Goal: Task Accomplishment & Management: Manage account settings

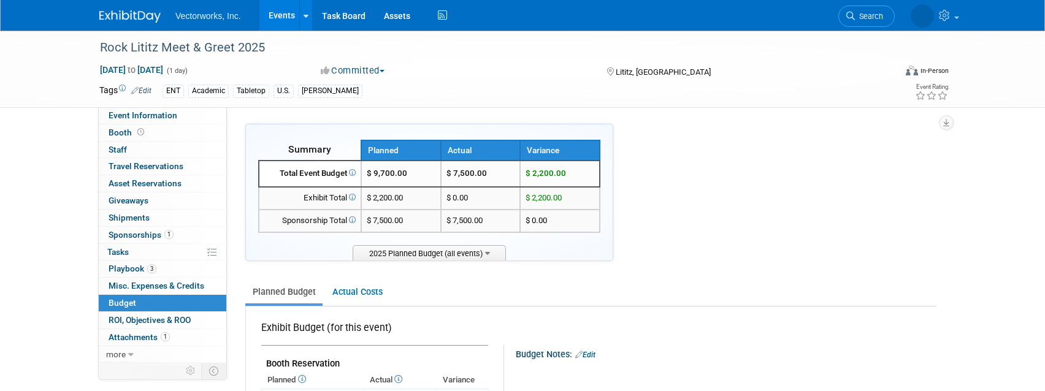
click at [272, 18] on link "Events" at bounding box center [281, 15] width 45 height 31
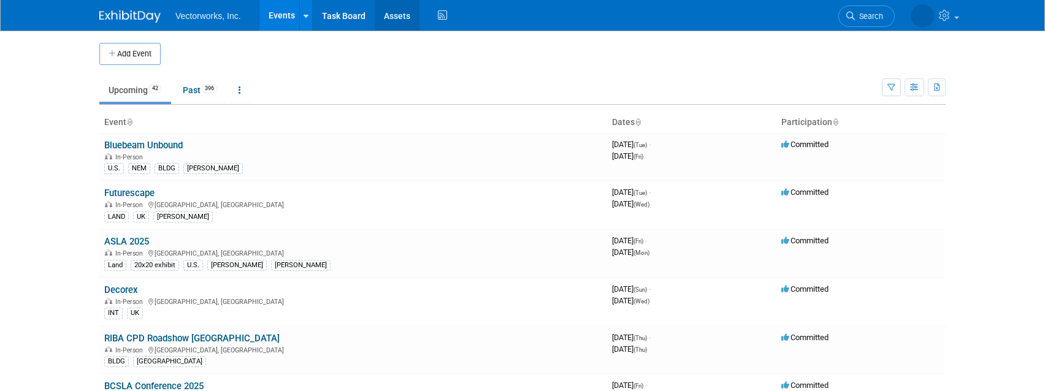
click at [400, 15] on link "Assets" at bounding box center [397, 15] width 45 height 31
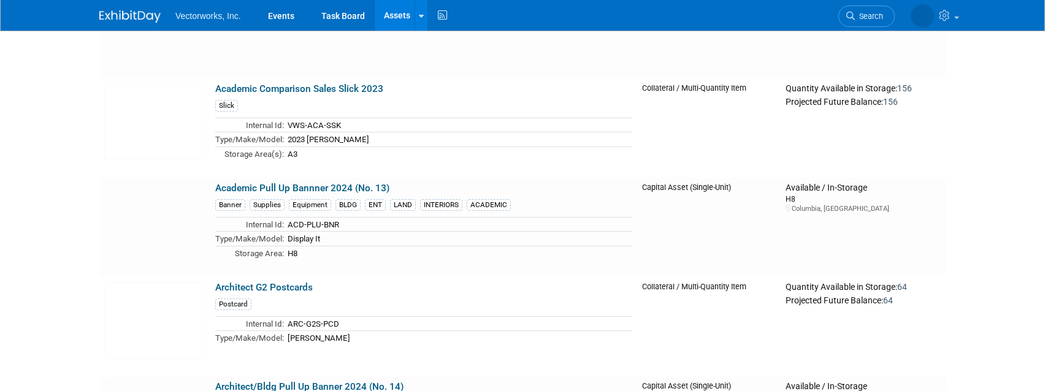
scroll to position [3475, 0]
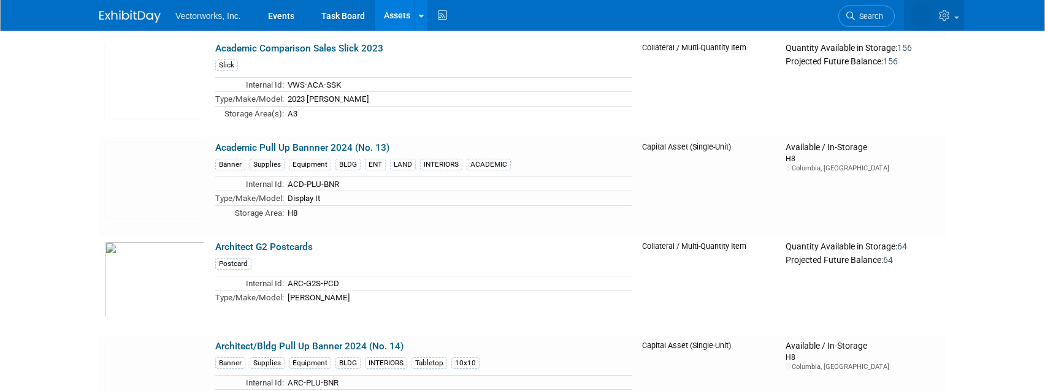
click at [946, 15] on icon at bounding box center [946, 15] width 14 height 11
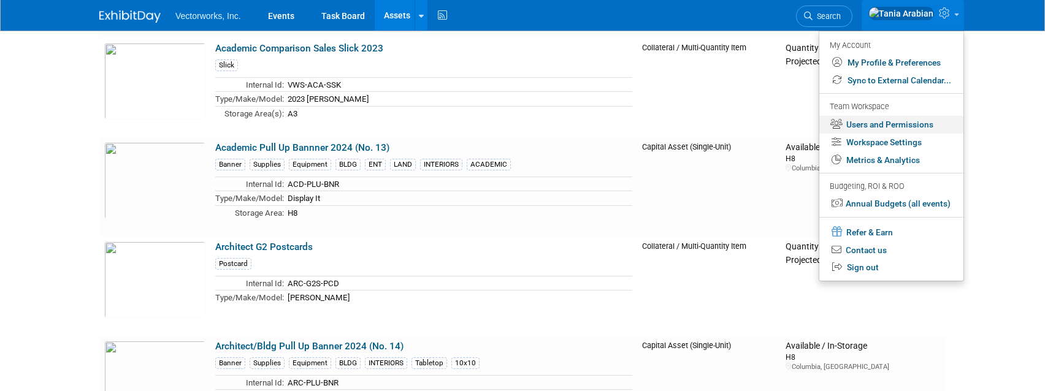
click at [854, 125] on link "Users and Permissions" at bounding box center [891, 125] width 144 height 18
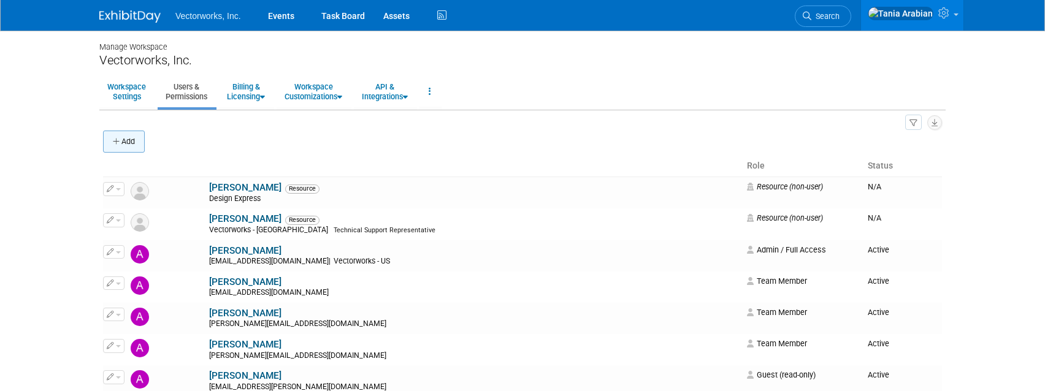
click at [125, 143] on button "Add" at bounding box center [124, 142] width 42 height 22
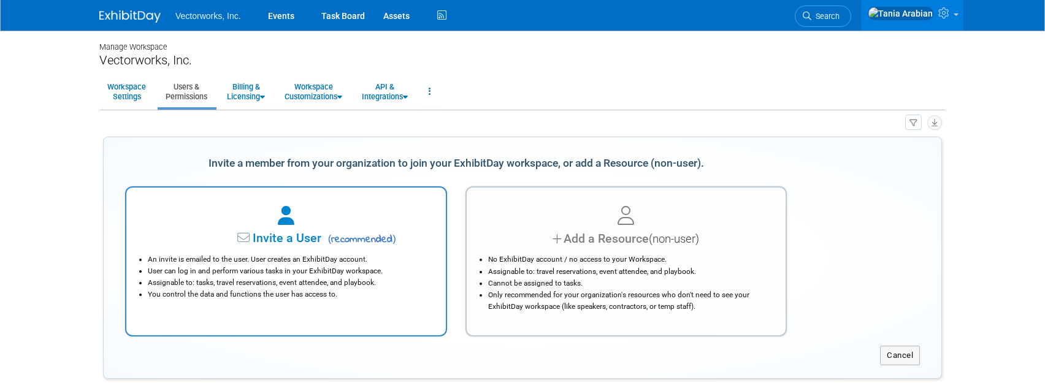
click at [398, 277] on li "Assignable to: tasks, travel reservations, event attendee, and playbook." at bounding box center [289, 283] width 283 height 12
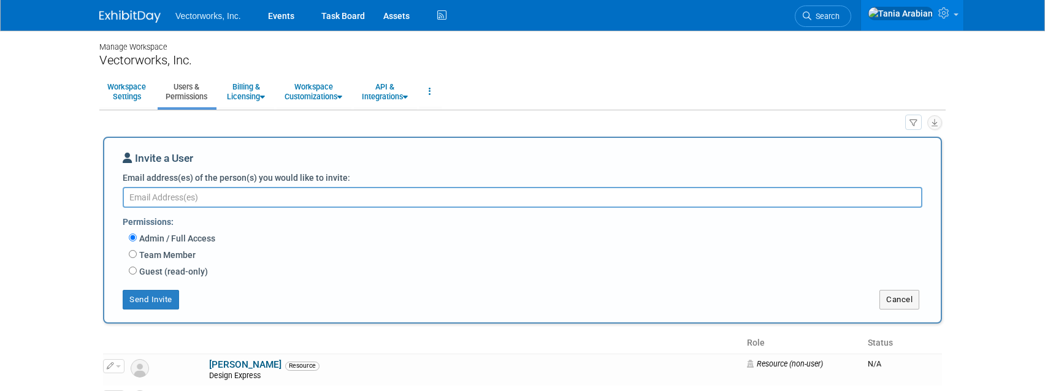
click at [206, 203] on textarea "Email address(es) of the person(s) you would like to invite:" at bounding box center [522, 197] width 799 height 21
click at [267, 194] on textarea "Email address(es) of the person(s) you would like to invite:" at bounding box center [522, 197] width 799 height 21
type textarea "[EMAIL_ADDRESS][DOMAIN_NAME]"
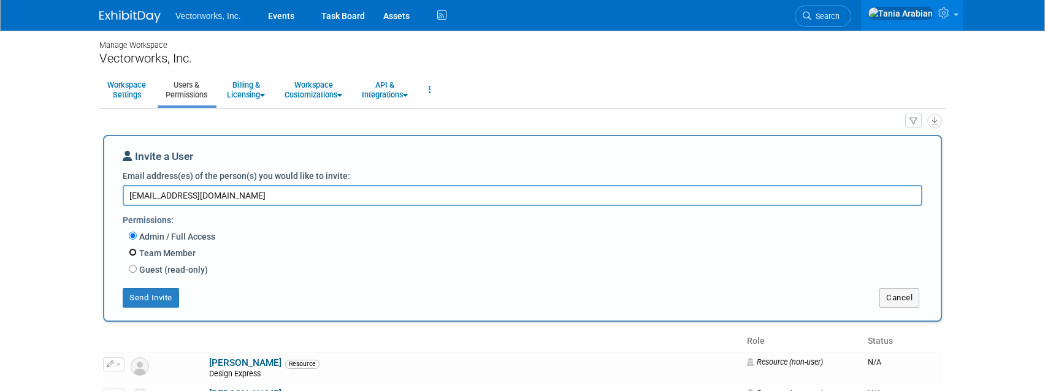
click at [134, 254] on input "Team Member" at bounding box center [133, 252] width 8 height 8
radio input "true"
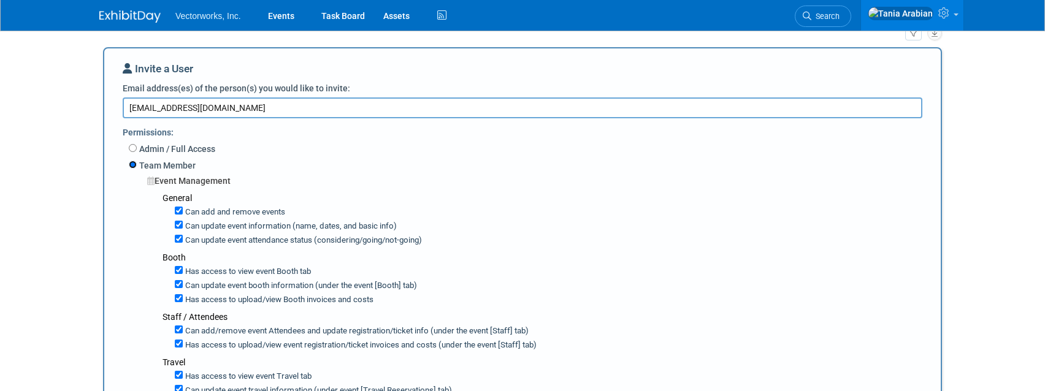
scroll to position [155, 0]
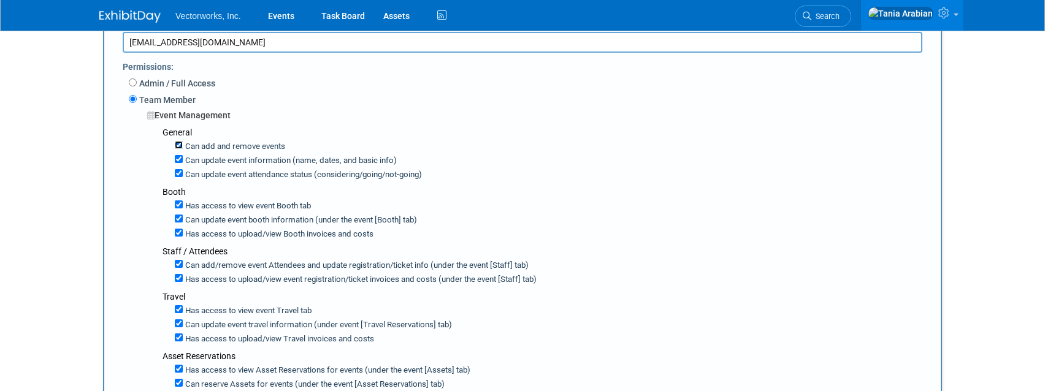
click at [178, 145] on input "Can add and remove events" at bounding box center [179, 145] width 8 height 8
checkbox input "false"
click at [183, 158] on label "Can update event information (name, dates, and basic info)" at bounding box center [290, 161] width 214 height 12
click at [183, 158] on input "Can update event information (name, dates, and basic info)" at bounding box center [179, 159] width 8 height 8
checkbox input "false"
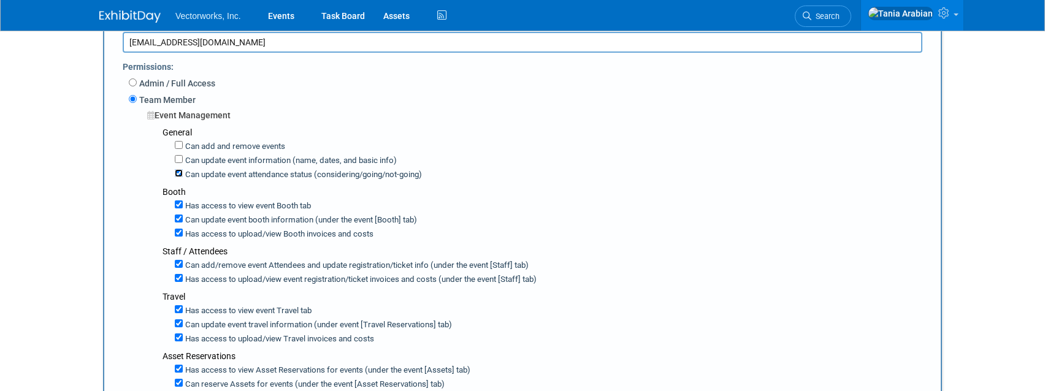
click at [181, 171] on input "Can update event attendance status (considering/going/not-going)" at bounding box center [179, 173] width 8 height 8
checkbox input "false"
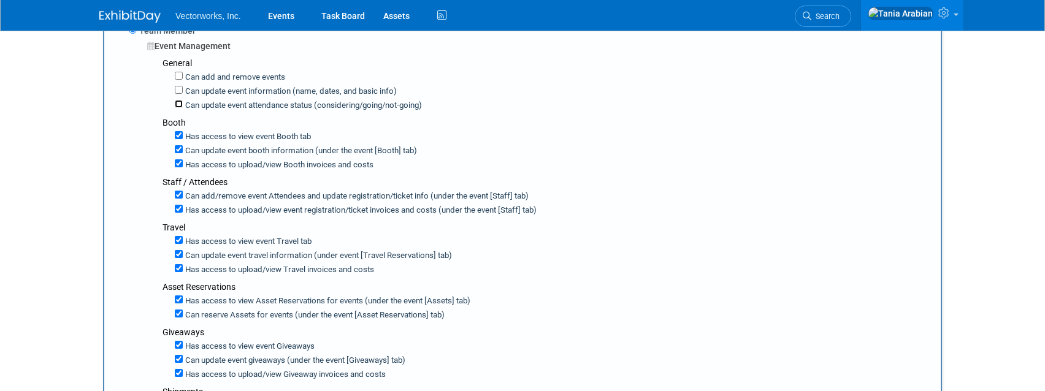
scroll to position [251, 0]
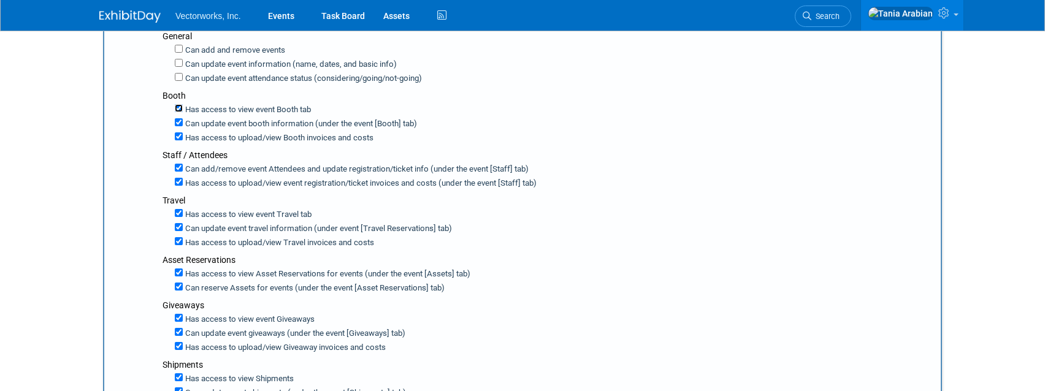
click at [178, 107] on input "Has access to view event Booth tab" at bounding box center [179, 108] width 8 height 8
checkbox input "false"
click at [179, 165] on input "Can add/remove event Attendees and update registration/ticket info (under the e…" at bounding box center [179, 168] width 8 height 8
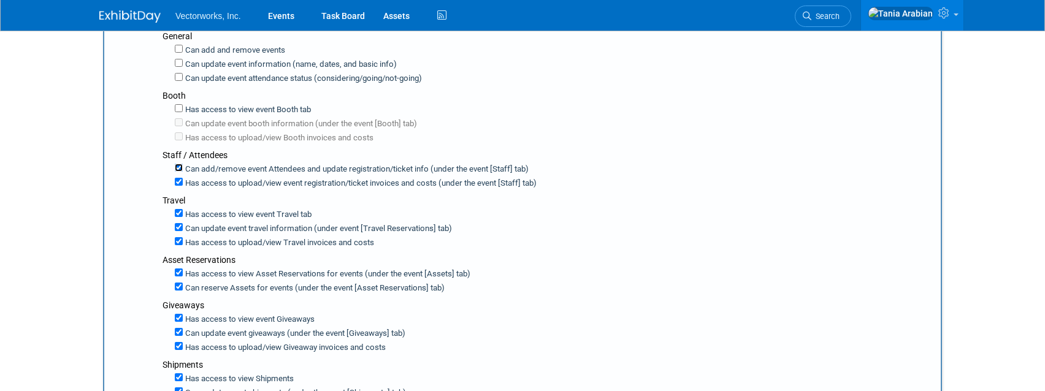
checkbox input "false"
click at [177, 183] on input "Has access to view event registration/ticket invoices and costs (under the even…" at bounding box center [179, 182] width 8 height 8
checkbox input "false"
click at [177, 210] on input "Has access to view event Travel tab" at bounding box center [179, 213] width 8 height 8
checkbox input "false"
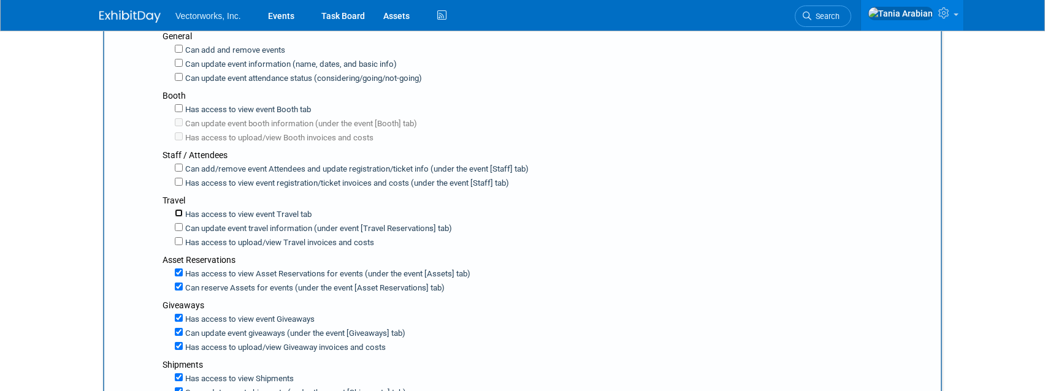
checkbox input "false"
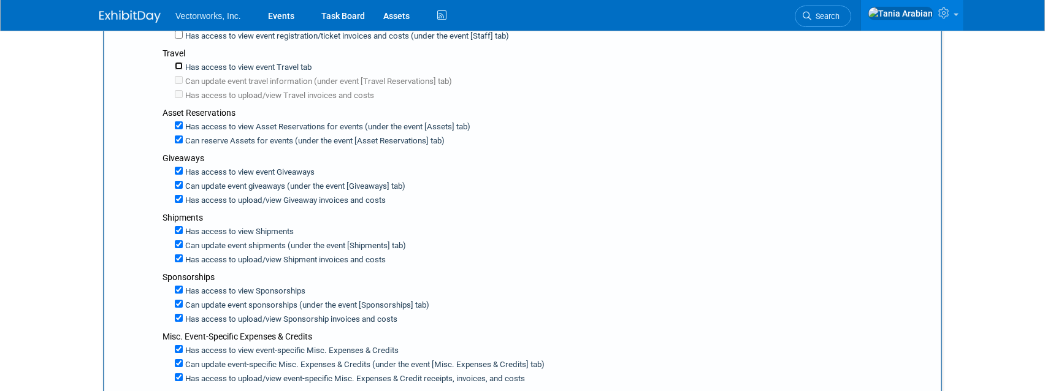
scroll to position [422, 0]
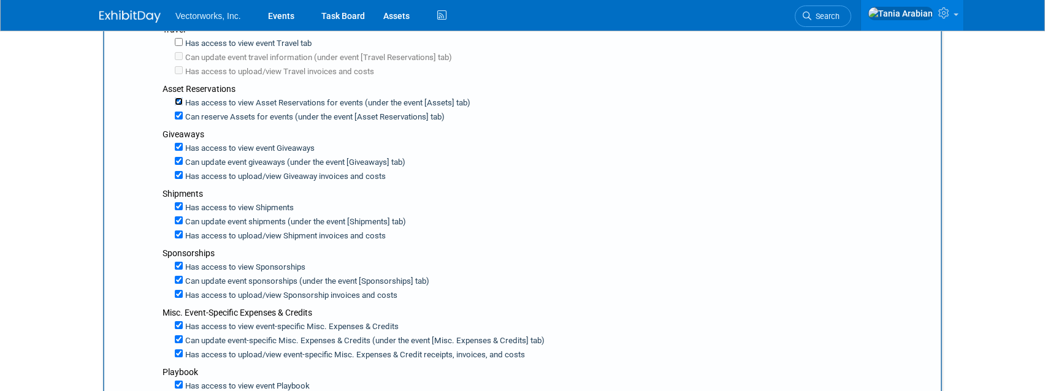
click at [181, 101] on input "Has access to view Asset Reservations for events (under the event [Assets] tab)" at bounding box center [179, 101] width 8 height 8
checkbox input "false"
click at [178, 146] on input "Has access to view event Giveaways" at bounding box center [179, 147] width 8 height 8
checkbox input "false"
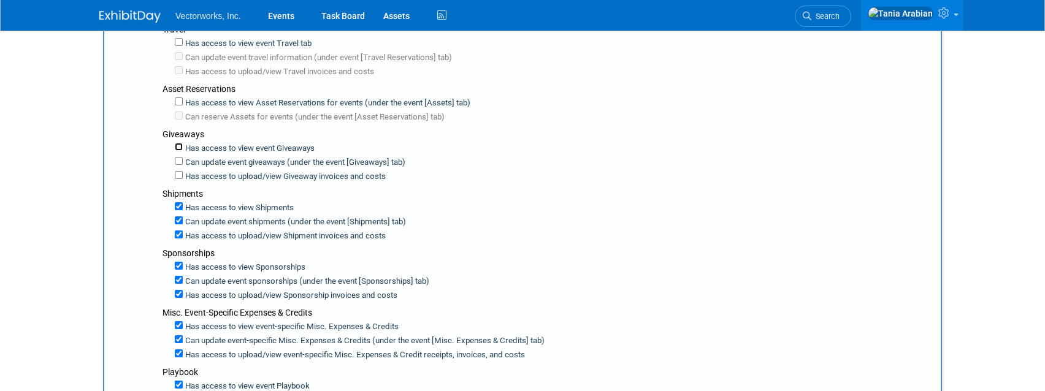
checkbox input "false"
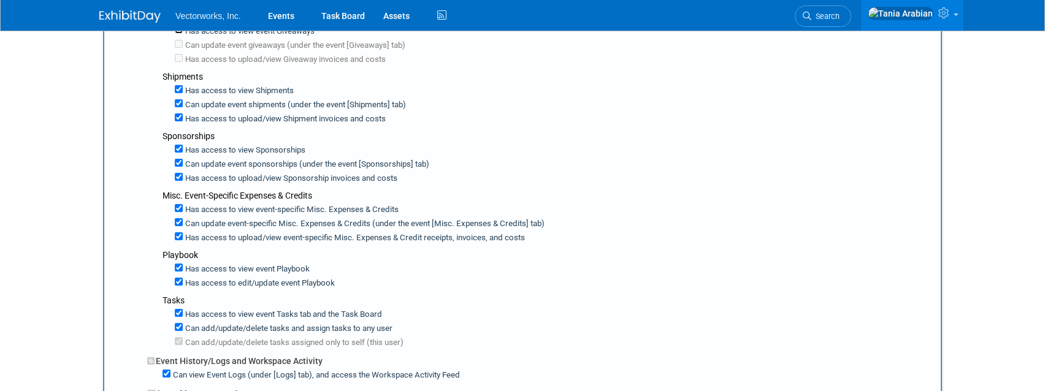
scroll to position [547, 0]
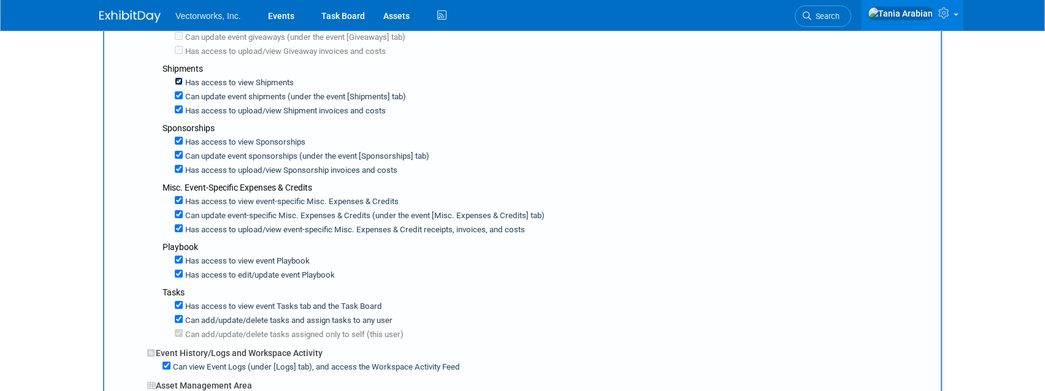
click at [178, 85] on input "Has access to view Shipments" at bounding box center [179, 81] width 8 height 8
checkbox input "false"
click at [178, 137] on input "Has access to view Sponsorships" at bounding box center [179, 141] width 8 height 8
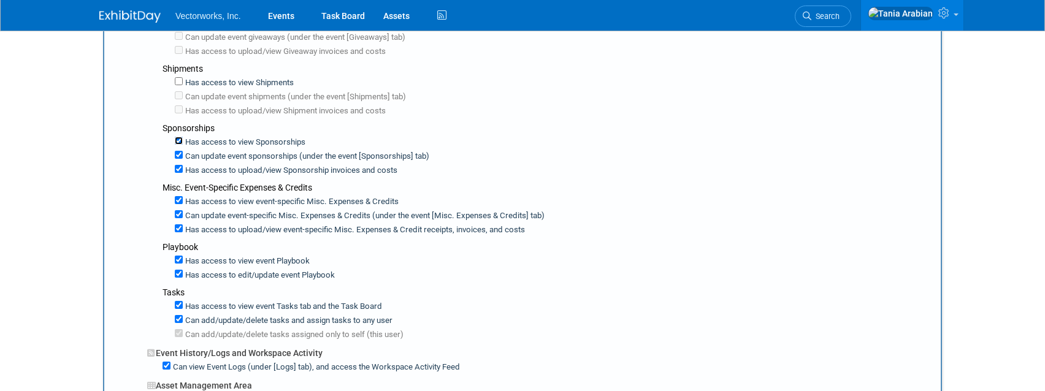
checkbox input "false"
click at [178, 199] on input "Has access to view event-specific Misc. Expenses & Credits" at bounding box center [179, 200] width 8 height 8
checkbox input "false"
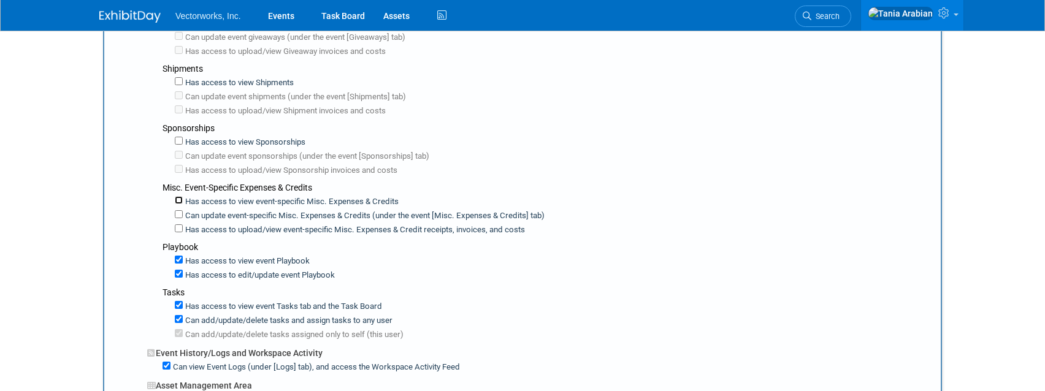
checkbox input "false"
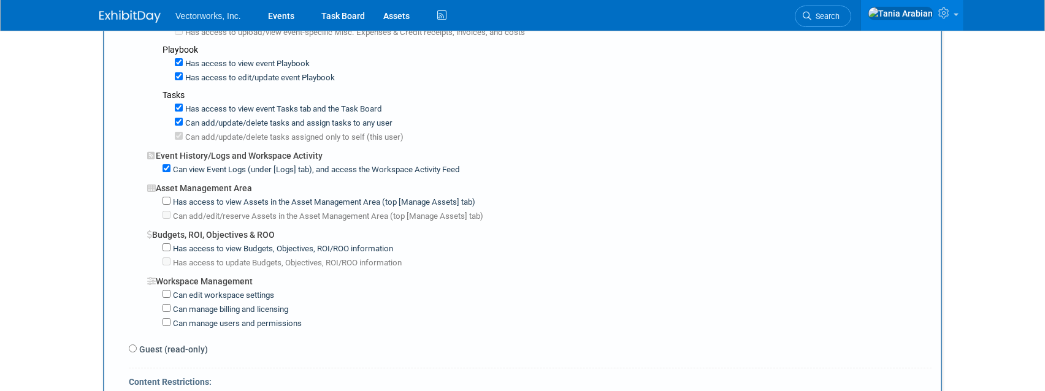
scroll to position [763, 0]
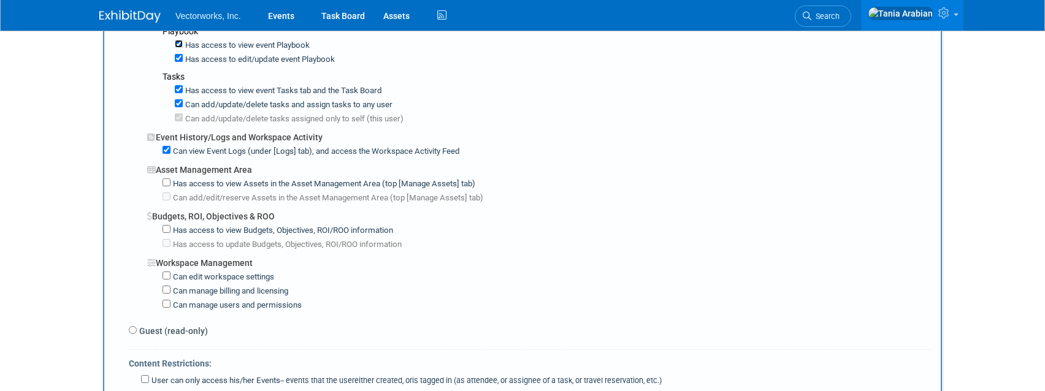
click at [175, 42] on input "Has access to view event Playbook" at bounding box center [179, 44] width 8 height 8
checkbox input "false"
click at [176, 91] on input "Has access to view event Tasks tab and the Task Board" at bounding box center [179, 89] width 8 height 8
checkbox input "false"
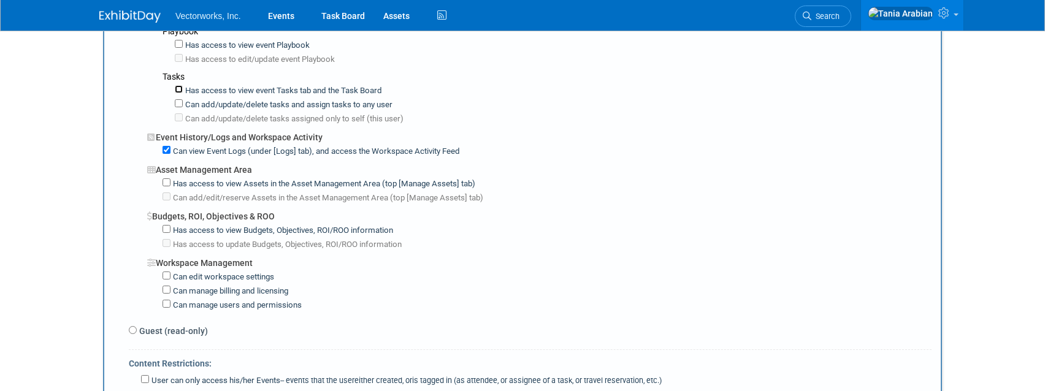
checkbox input "false"
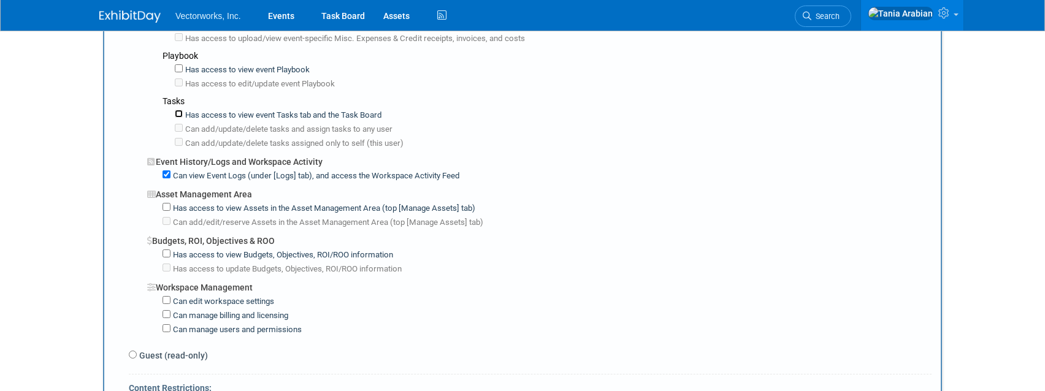
scroll to position [767, 0]
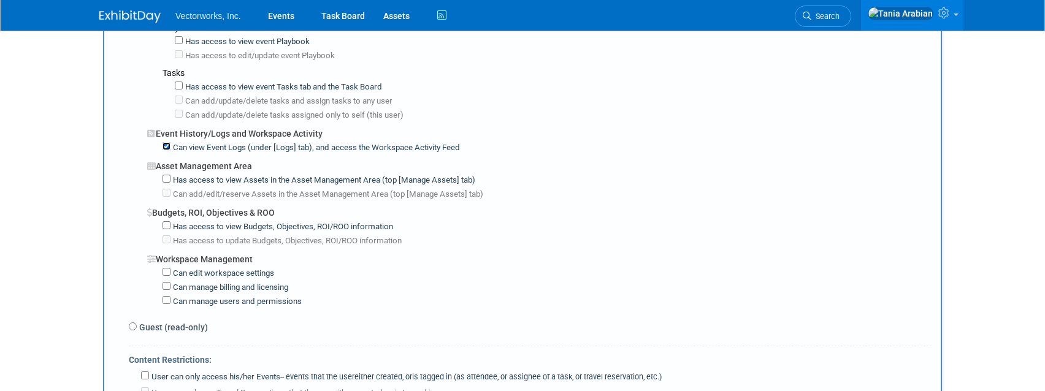
click at [166, 146] on input "Can view Event Logs (under [Logs] tab), and access the Workspace Activity Feed" at bounding box center [166, 146] width 8 height 8
checkbox input "false"
click at [164, 178] on input "Has access to view Assets in the Asset Management Area (top [Manage Assets] tab)" at bounding box center [166, 179] width 8 height 8
checkbox input "true"
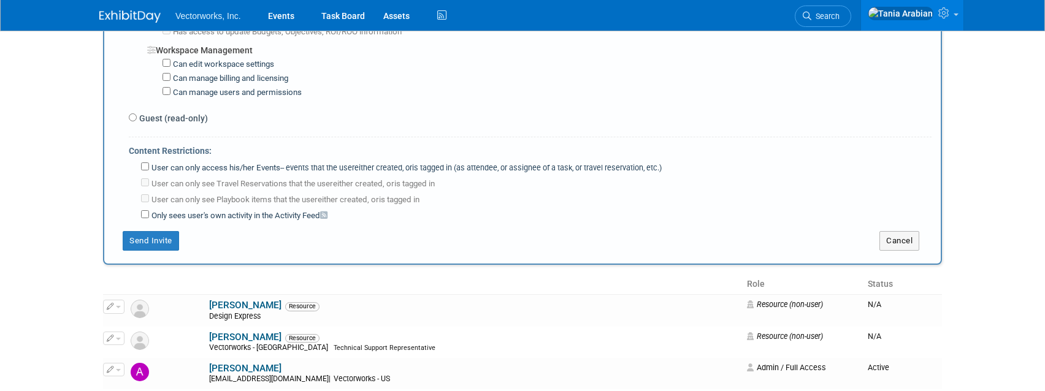
scroll to position [1000, 0]
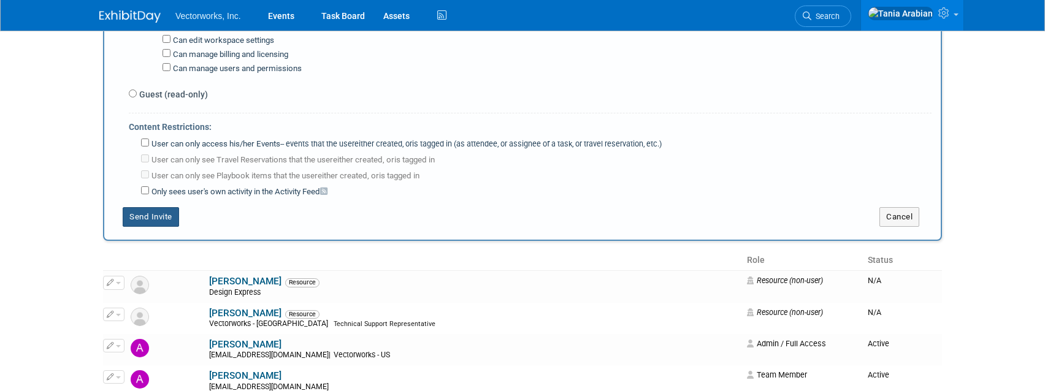
click at [148, 213] on button "Send Invite" at bounding box center [151, 217] width 56 height 20
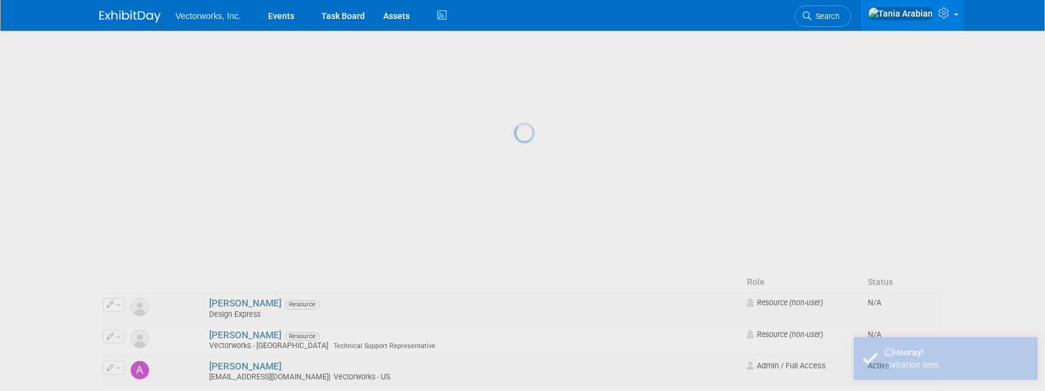
scroll to position [0, 0]
